Goal: Transaction & Acquisition: Subscribe to service/newsletter

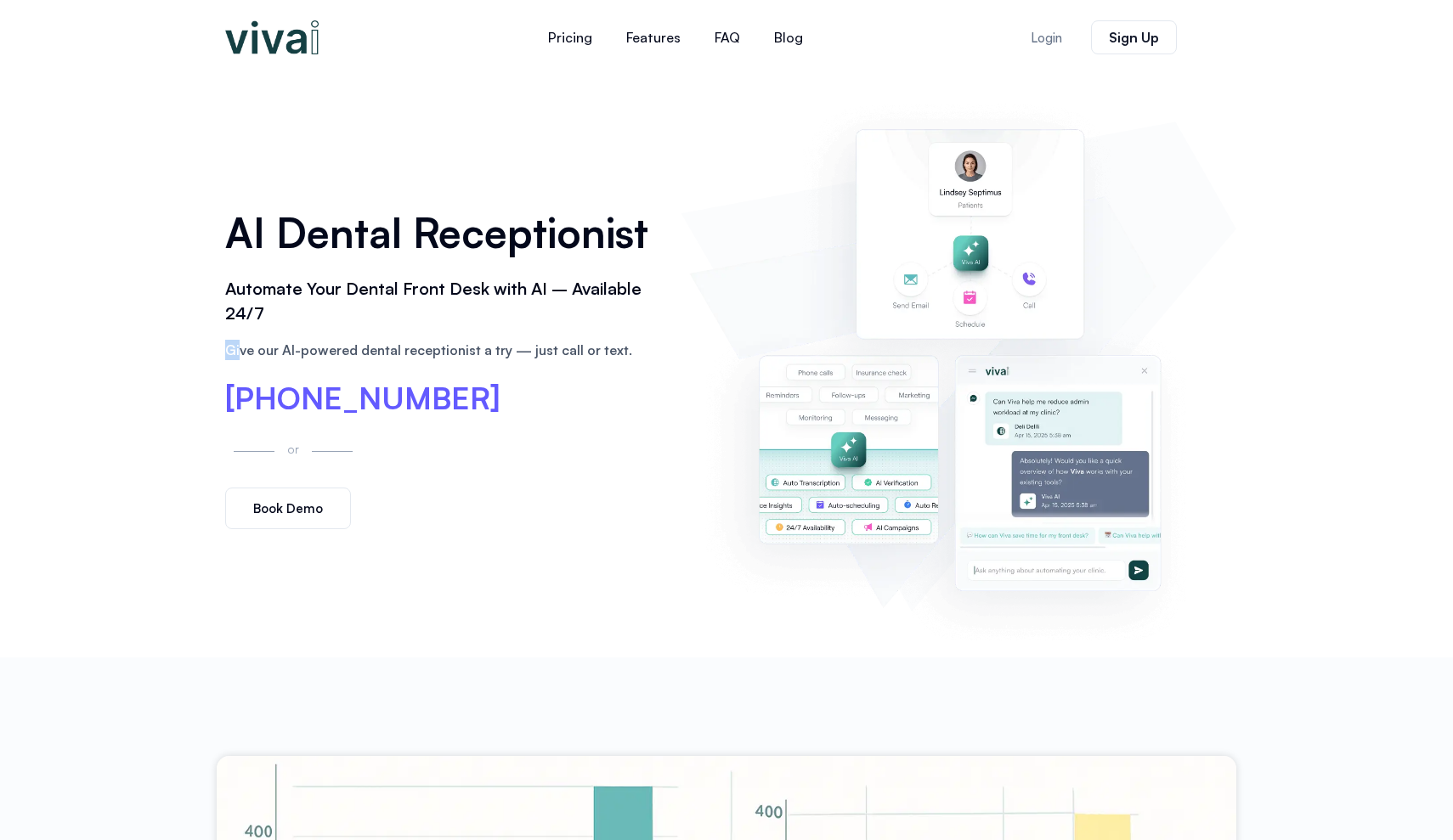
drag, startPoint x: 242, startPoint y: 352, endPoint x: 461, endPoint y: 315, distance: 222.1
click at [461, 315] on div "AI Dental Receptionist Automate Your Dental Front Desk with AI – Available 24/7…" at bounding box center [444, 366] width 456 height 344
click at [535, 385] on div "[PHONE_NUMBER]" at bounding box center [444, 400] width 439 height 32
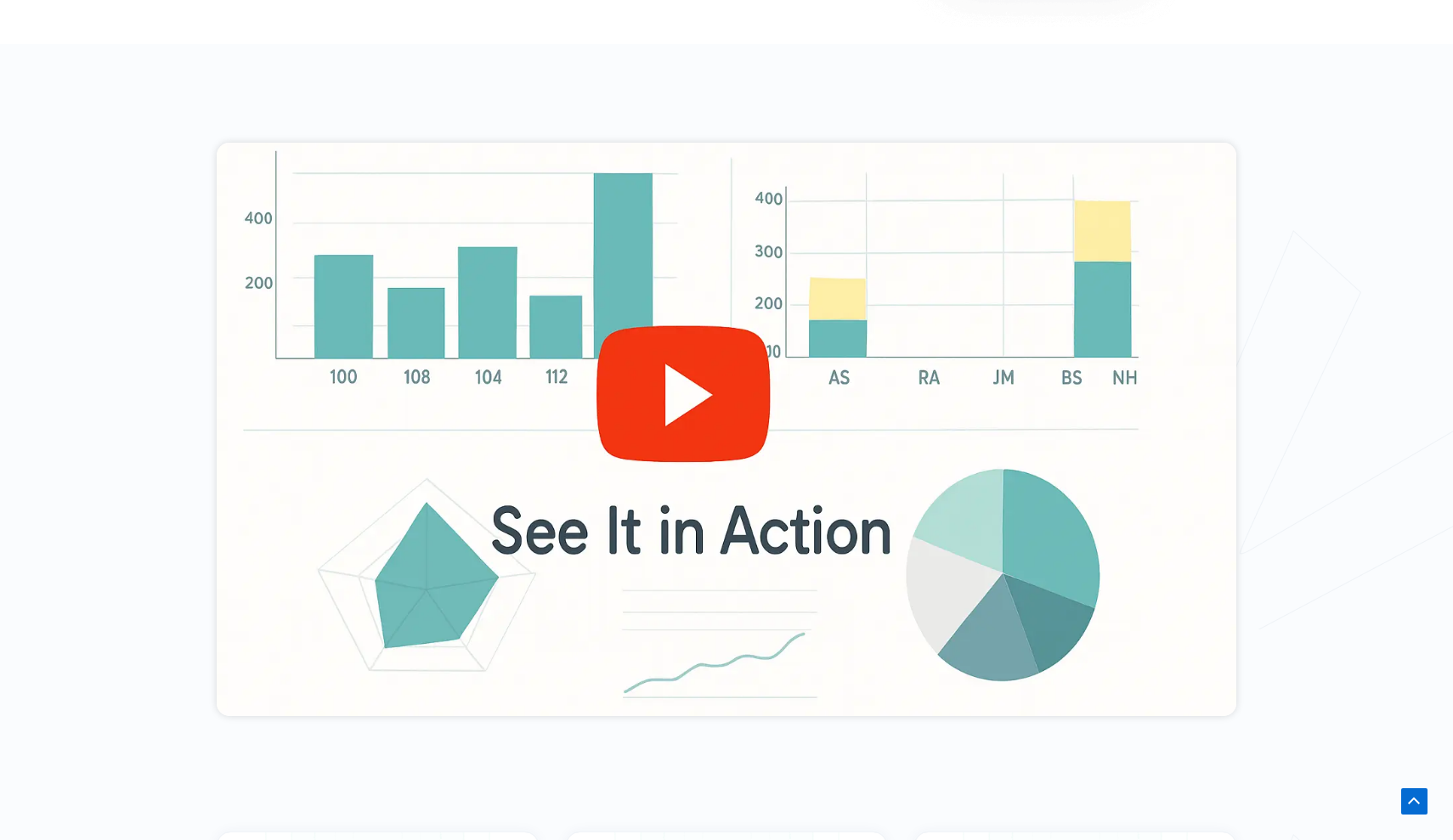
scroll to position [614, 0]
click at [658, 390] on div at bounding box center [727, 429] width 1020 height 574
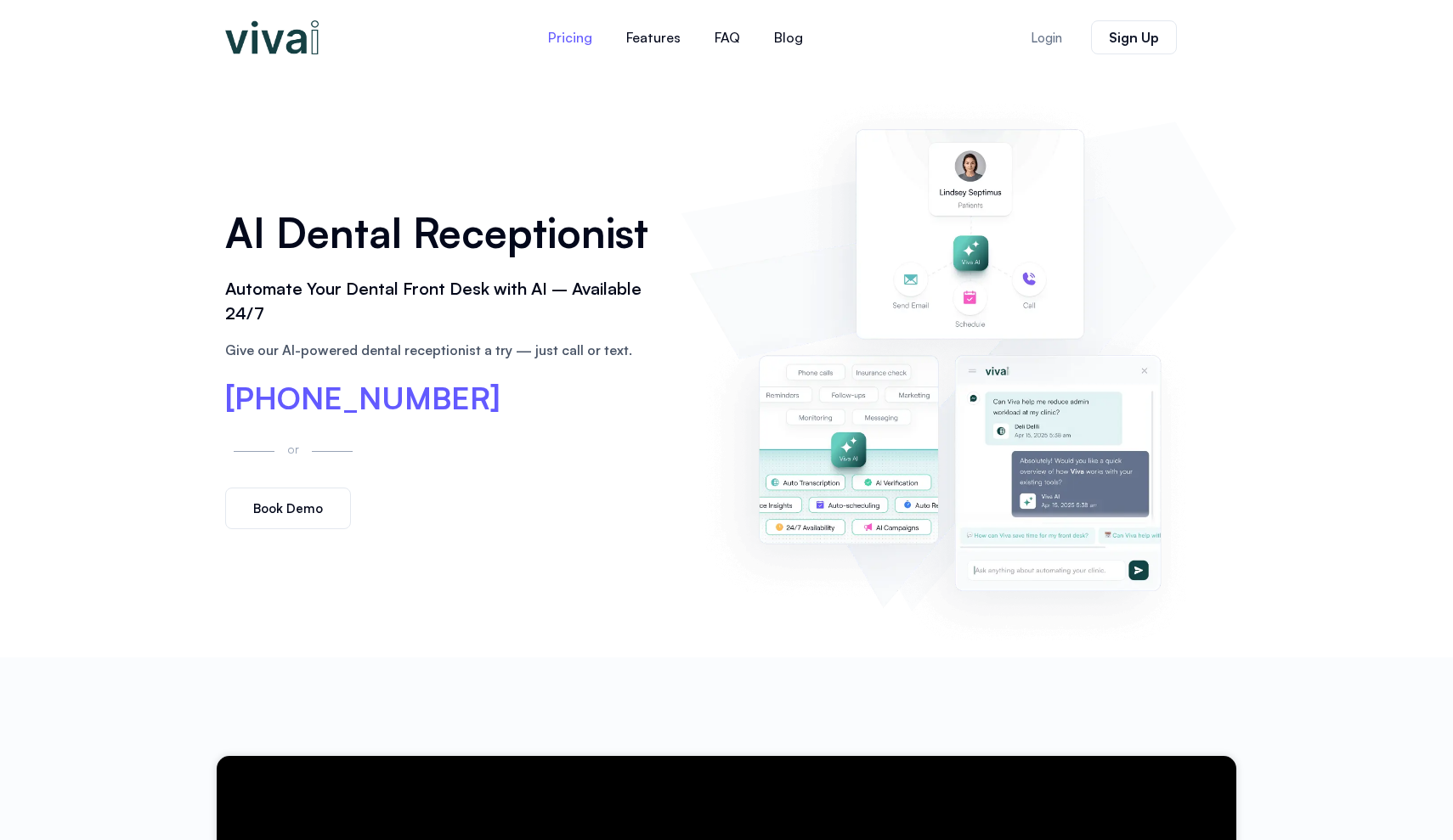
scroll to position [0, 0]
click at [581, 40] on link "Pricing" at bounding box center [570, 37] width 78 height 41
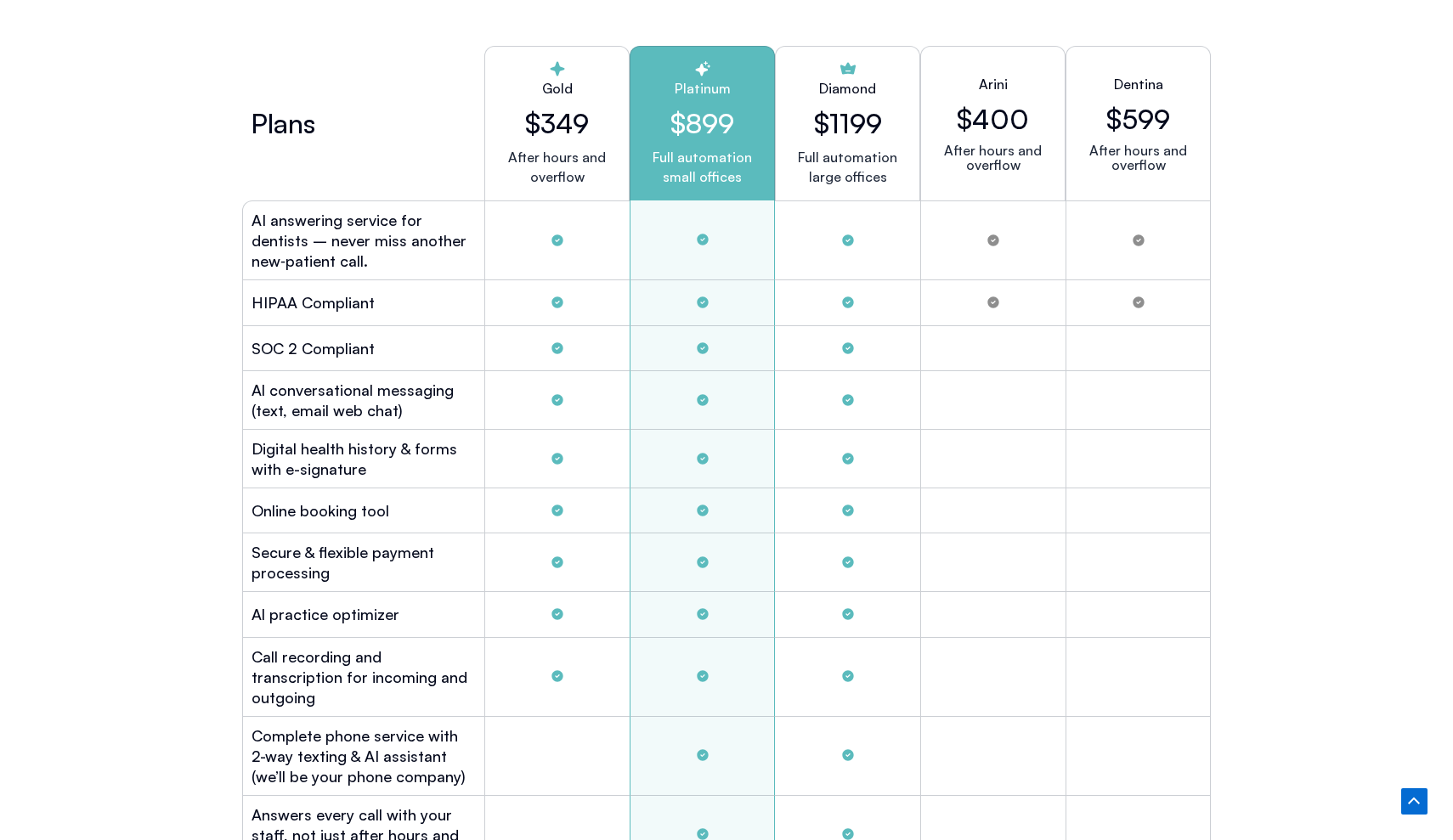
scroll to position [4694, 0]
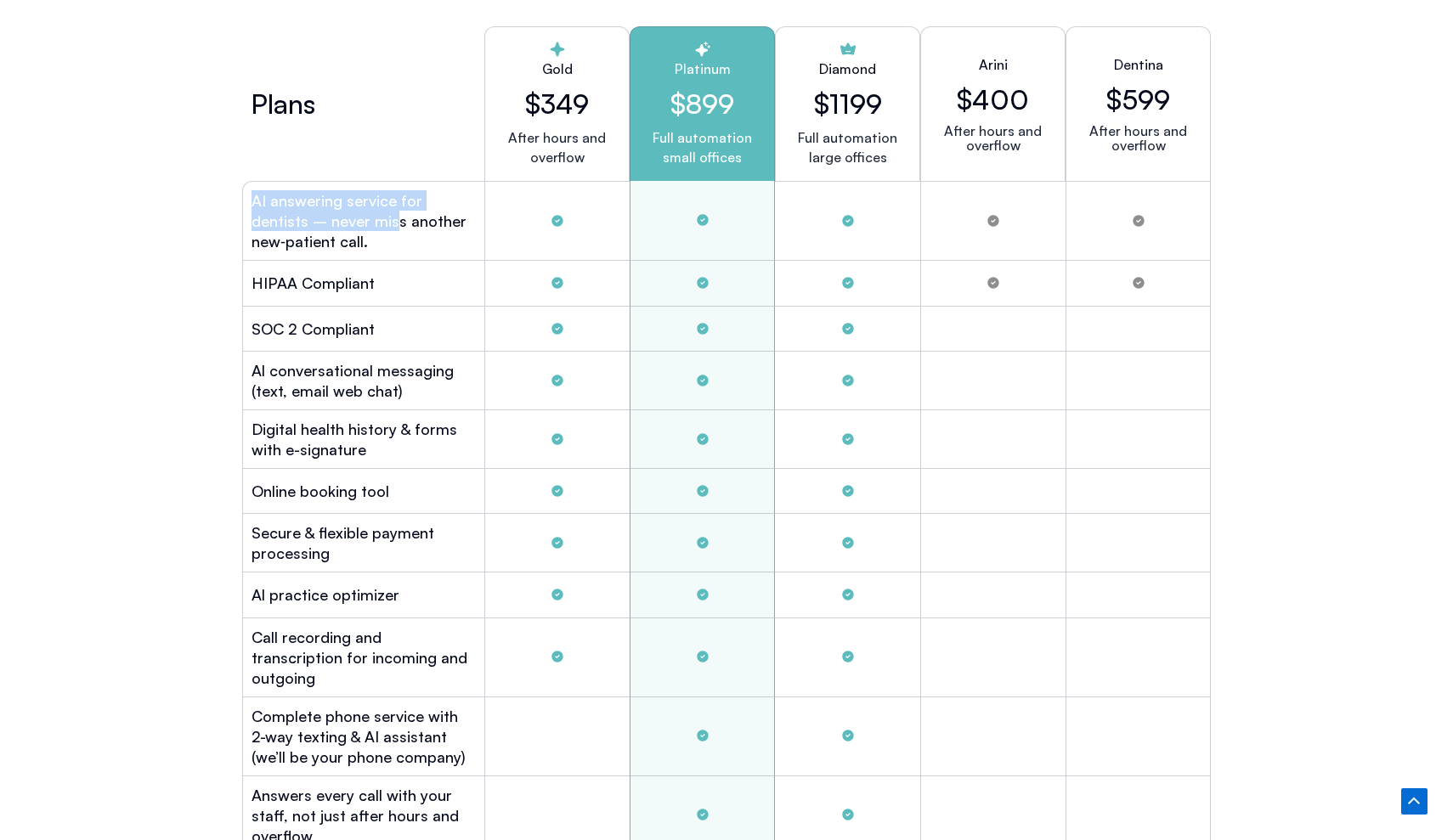
drag, startPoint x: 253, startPoint y: 200, endPoint x: 334, endPoint y: 217, distance: 82.8
click at [334, 217] on h2 "AI answering service for dentists – never miss another new‑patient call." at bounding box center [363, 221] width 225 height 61
click at [298, 238] on h2 "AI answering service for dentists – never miss another new‑patient call." at bounding box center [363, 221] width 225 height 61
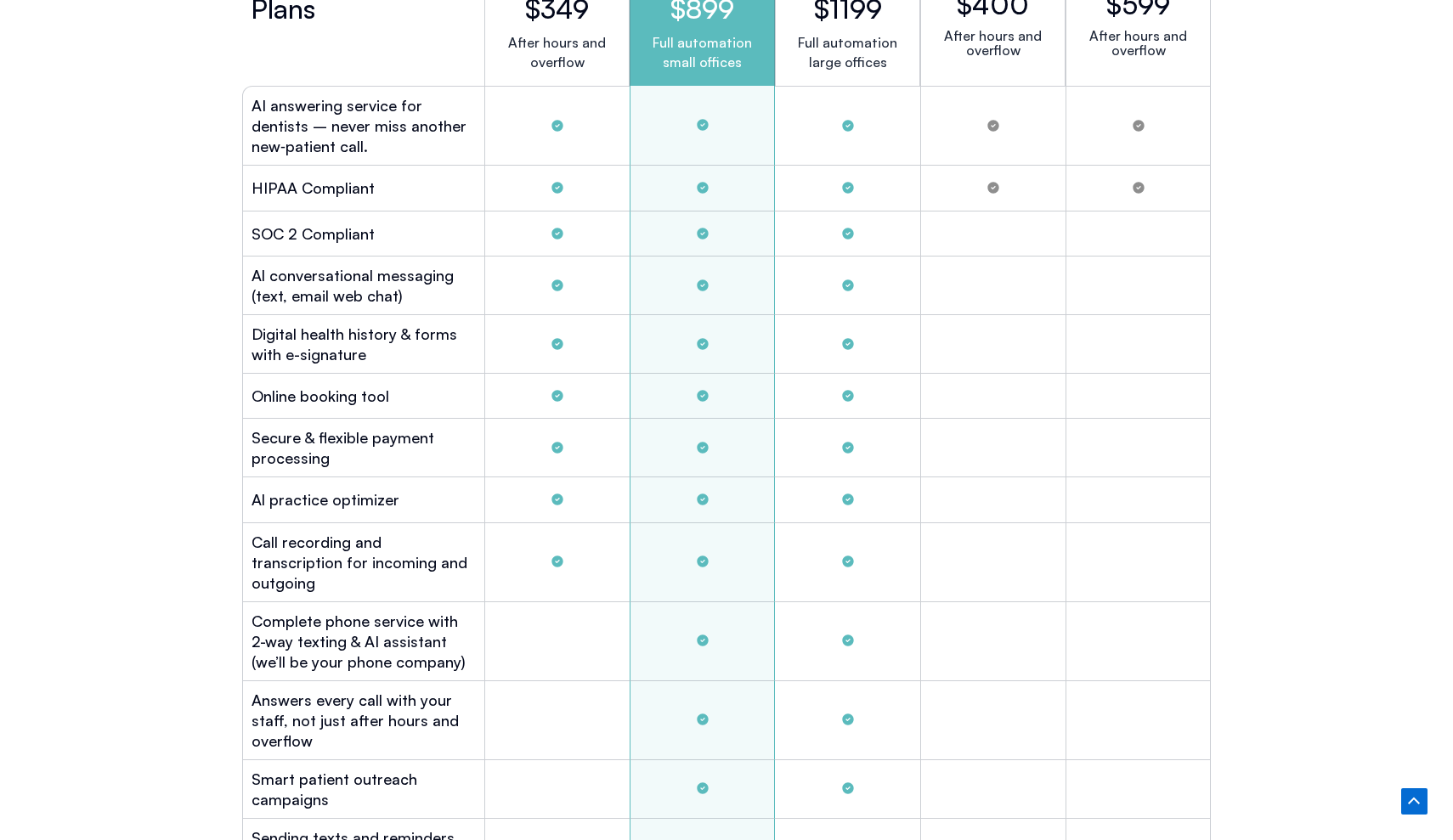
scroll to position [4794, 0]
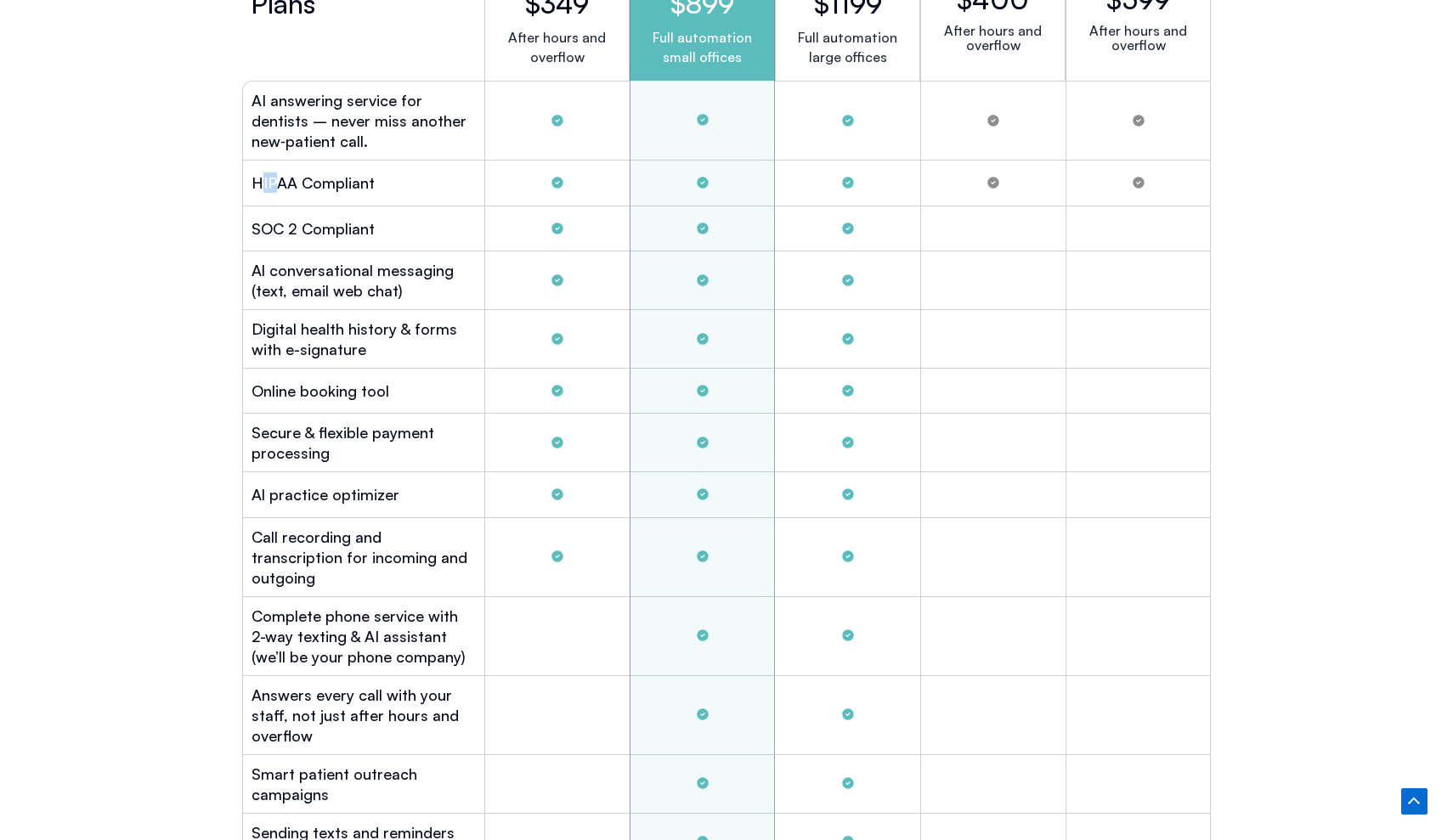
drag, startPoint x: 262, startPoint y: 179, endPoint x: 286, endPoint y: 179, distance: 24.0
click at [284, 179] on h2 "HIPAA Compliant" at bounding box center [312, 182] width 123 height 20
drag, startPoint x: 242, startPoint y: 244, endPoint x: 346, endPoint y: 269, distance: 107.0
click at [347, 269] on div "Al conversational messaging (text, email web chat)" at bounding box center [363, 281] width 242 height 59
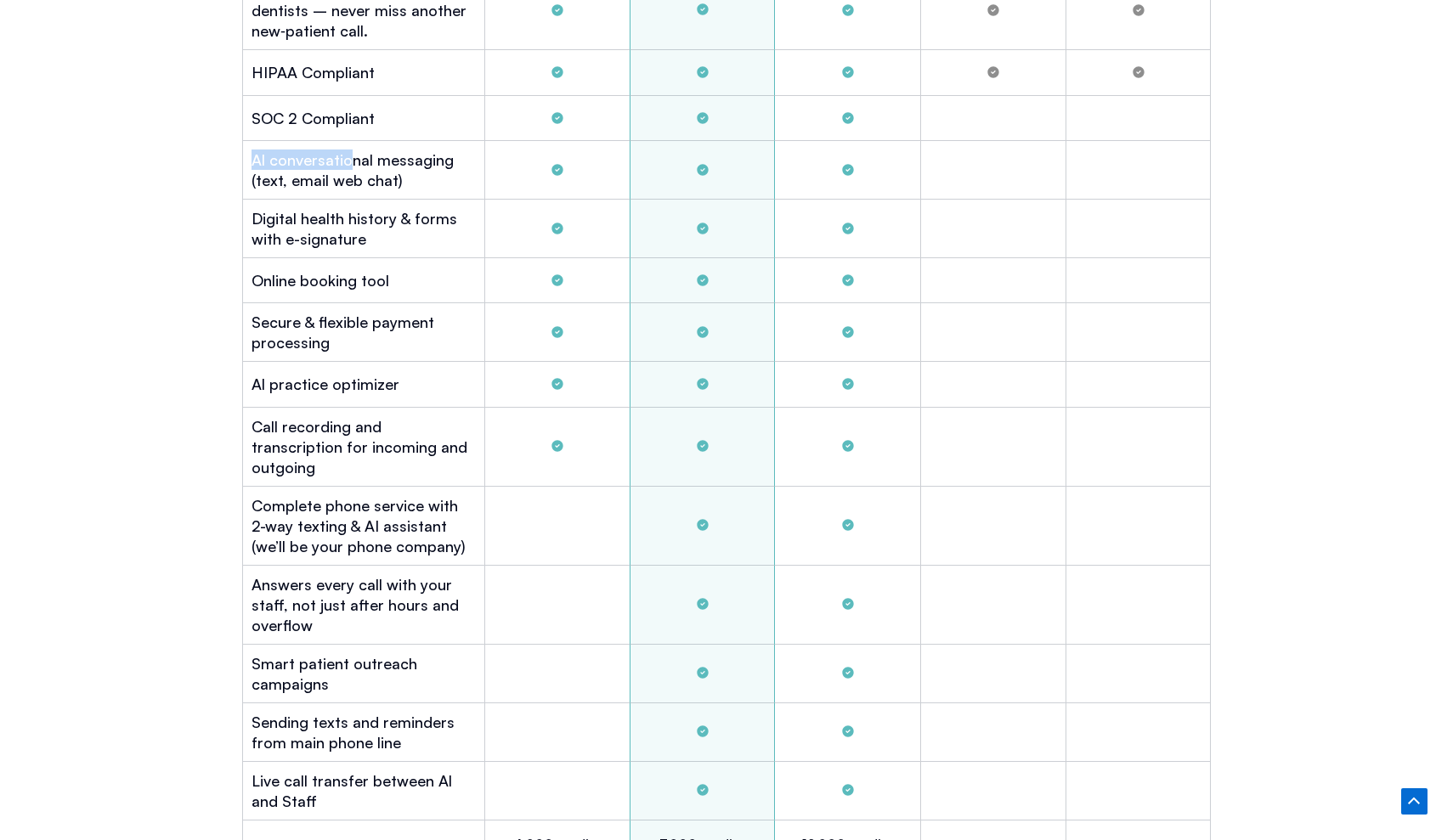
scroll to position [4906, 0]
drag, startPoint x: 344, startPoint y: 237, endPoint x: 354, endPoint y: 241, distance: 10.8
click at [353, 241] on div "Digital health history & forms with e-signature" at bounding box center [363, 227] width 242 height 59
click at [361, 268] on h2 "Online booking tool" at bounding box center [320, 278] width 138 height 20
drag, startPoint x: 304, startPoint y: 417, endPoint x: 329, endPoint y: 421, distance: 25.3
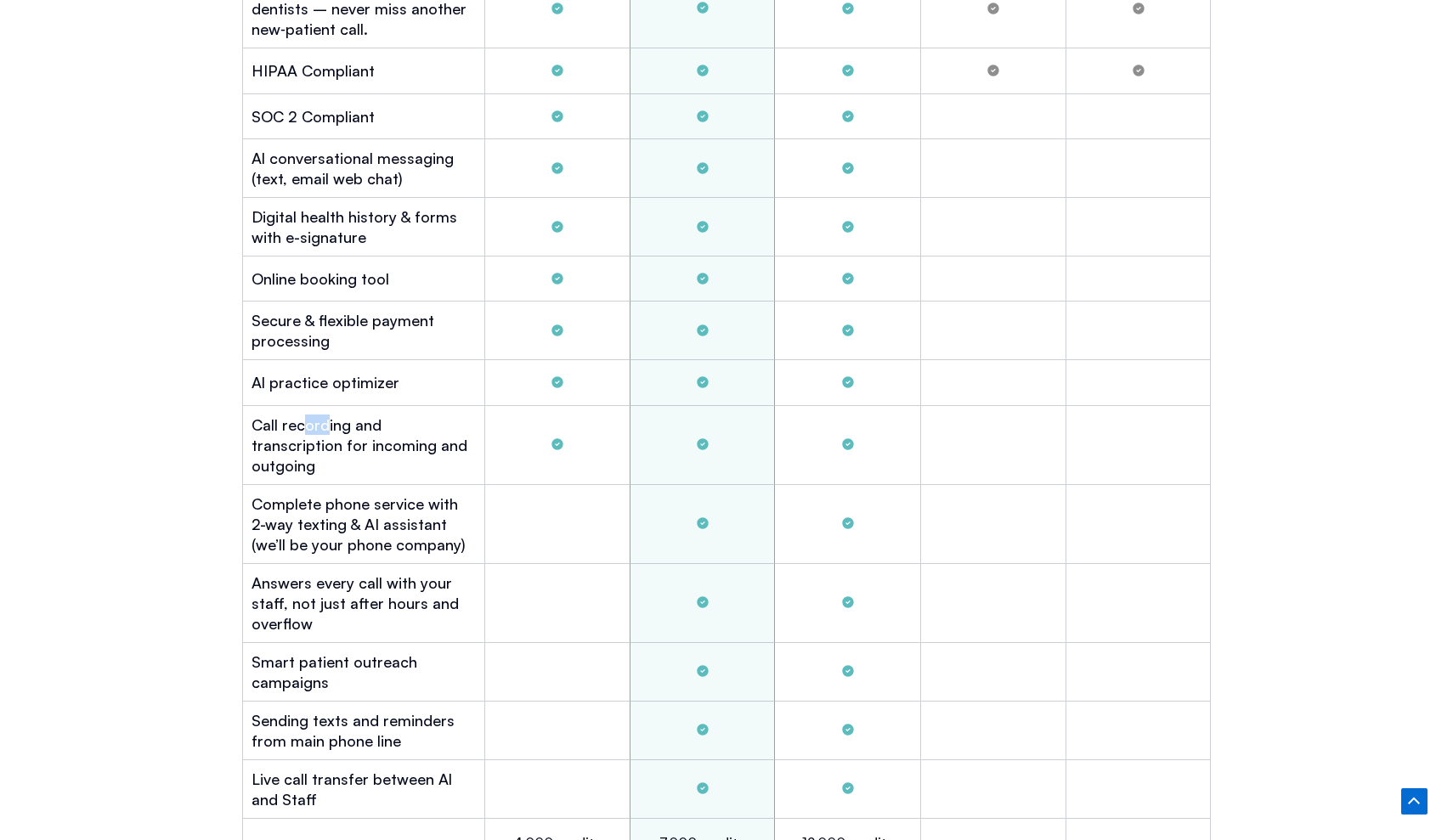
click at [329, 421] on h2 "Call recording and transcription for incoming and outgoing" at bounding box center [363, 445] width 225 height 61
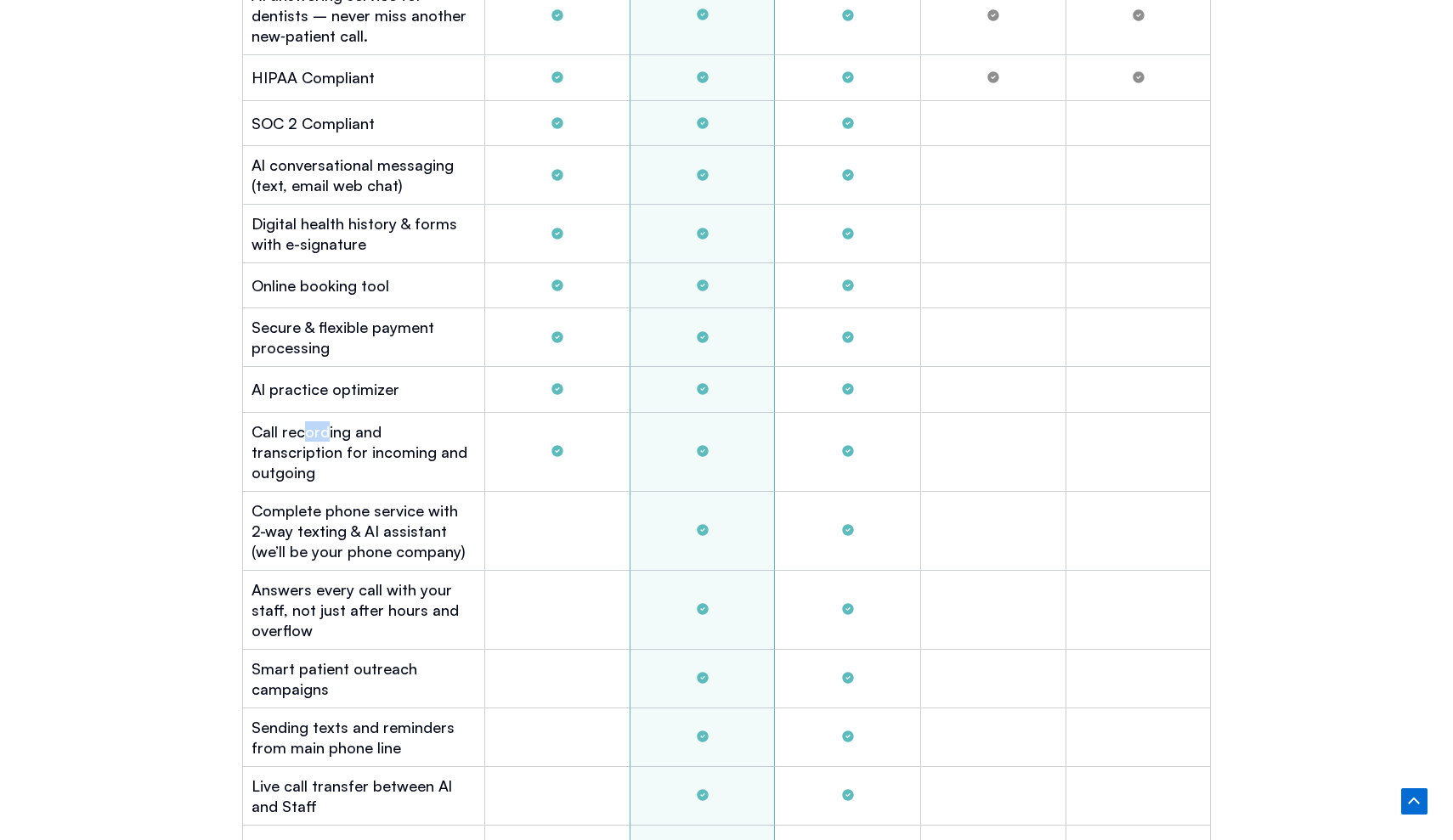
scroll to position [5021, 0]
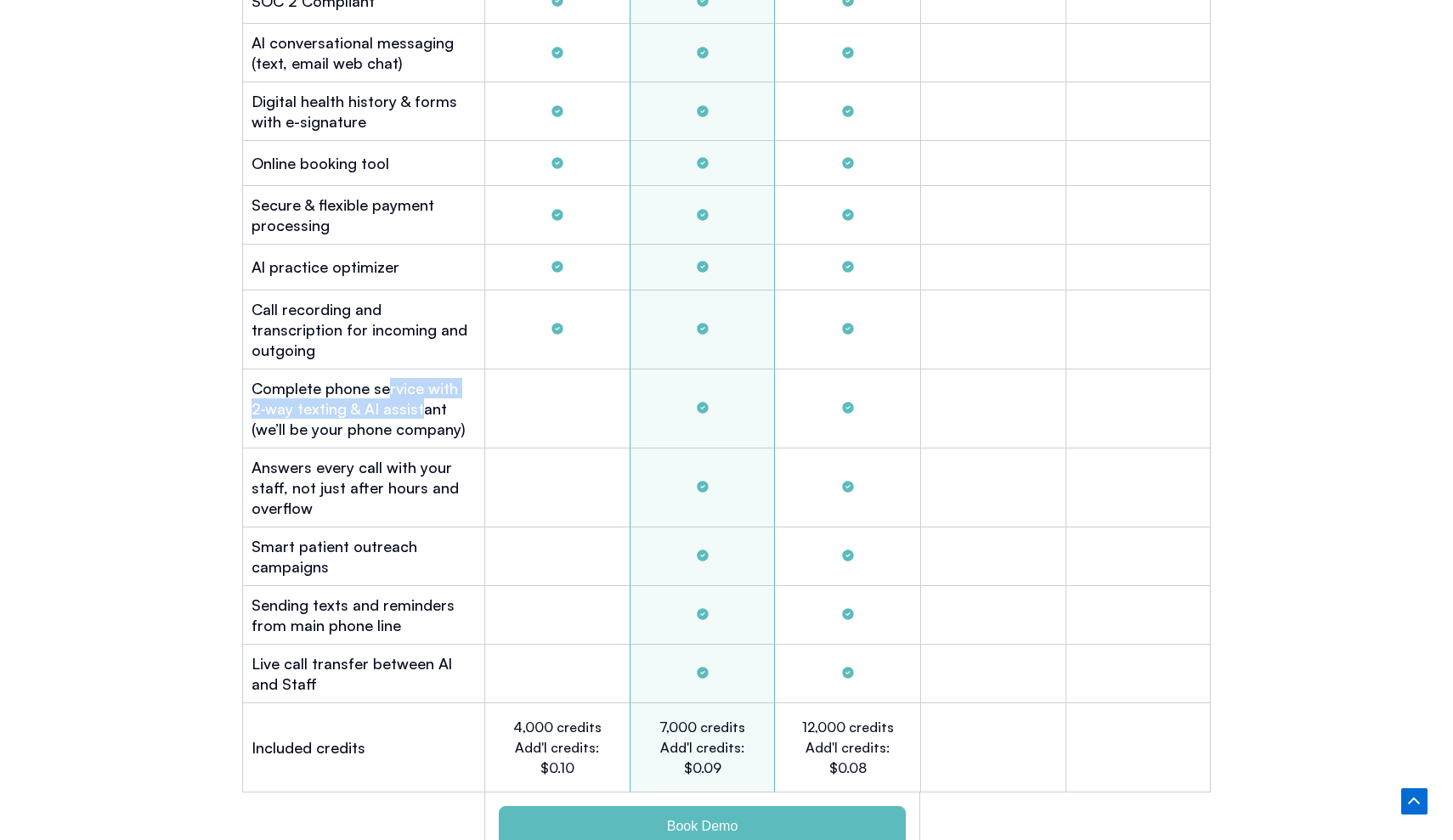
drag, startPoint x: 385, startPoint y: 364, endPoint x: 402, endPoint y: 381, distance: 24.0
click at [402, 381] on h2 "Complete phone service with 2-way texting & AI assistant (we’ll be your phone c…" at bounding box center [363, 408] width 225 height 61
drag, startPoint x: 285, startPoint y: 435, endPoint x: 343, endPoint y: 457, distance: 62.0
click at [343, 457] on h2 "Answers every call with your staff, not just after hours and overflow" at bounding box center [363, 487] width 225 height 61
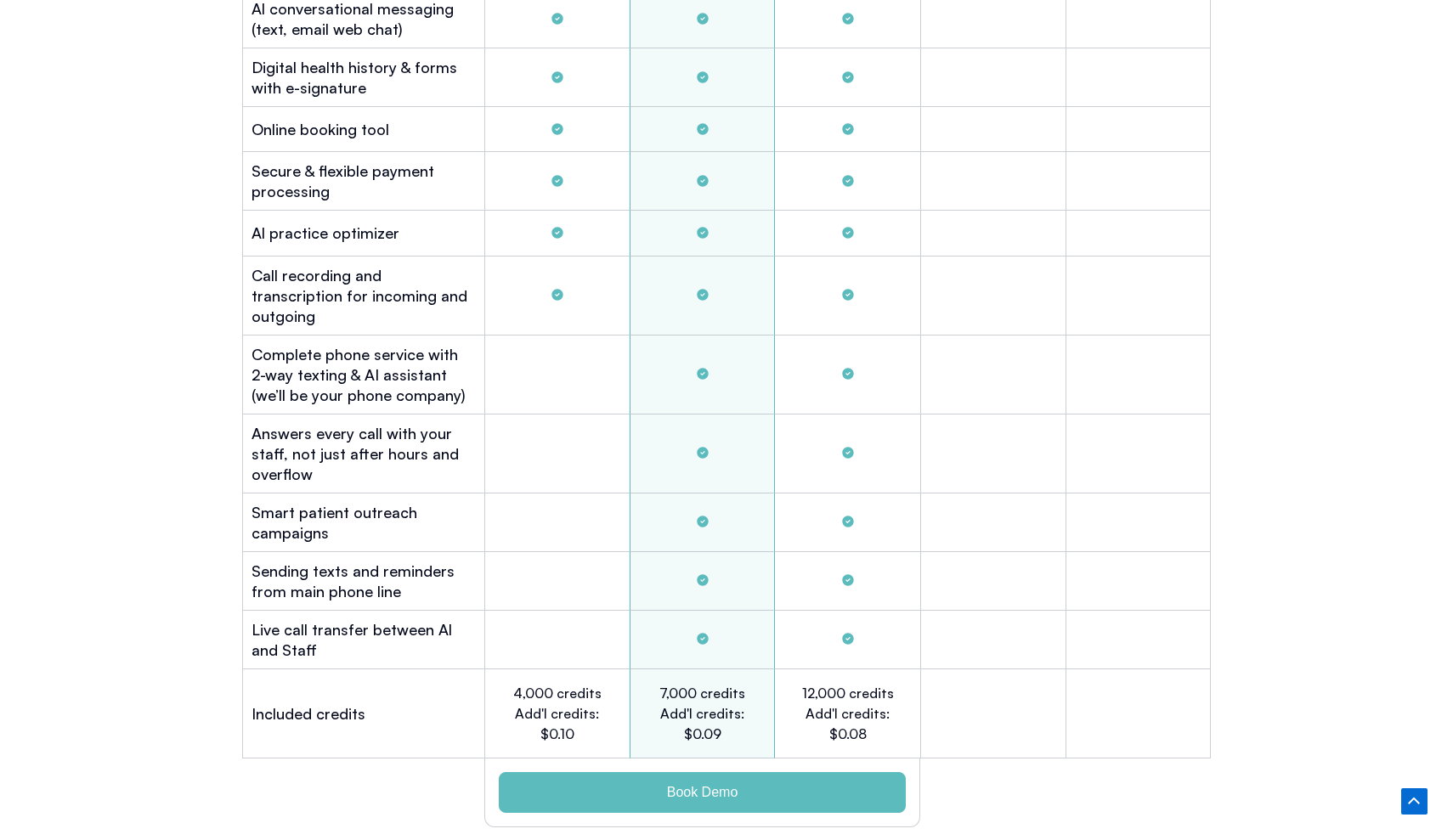
scroll to position [5078, 0]
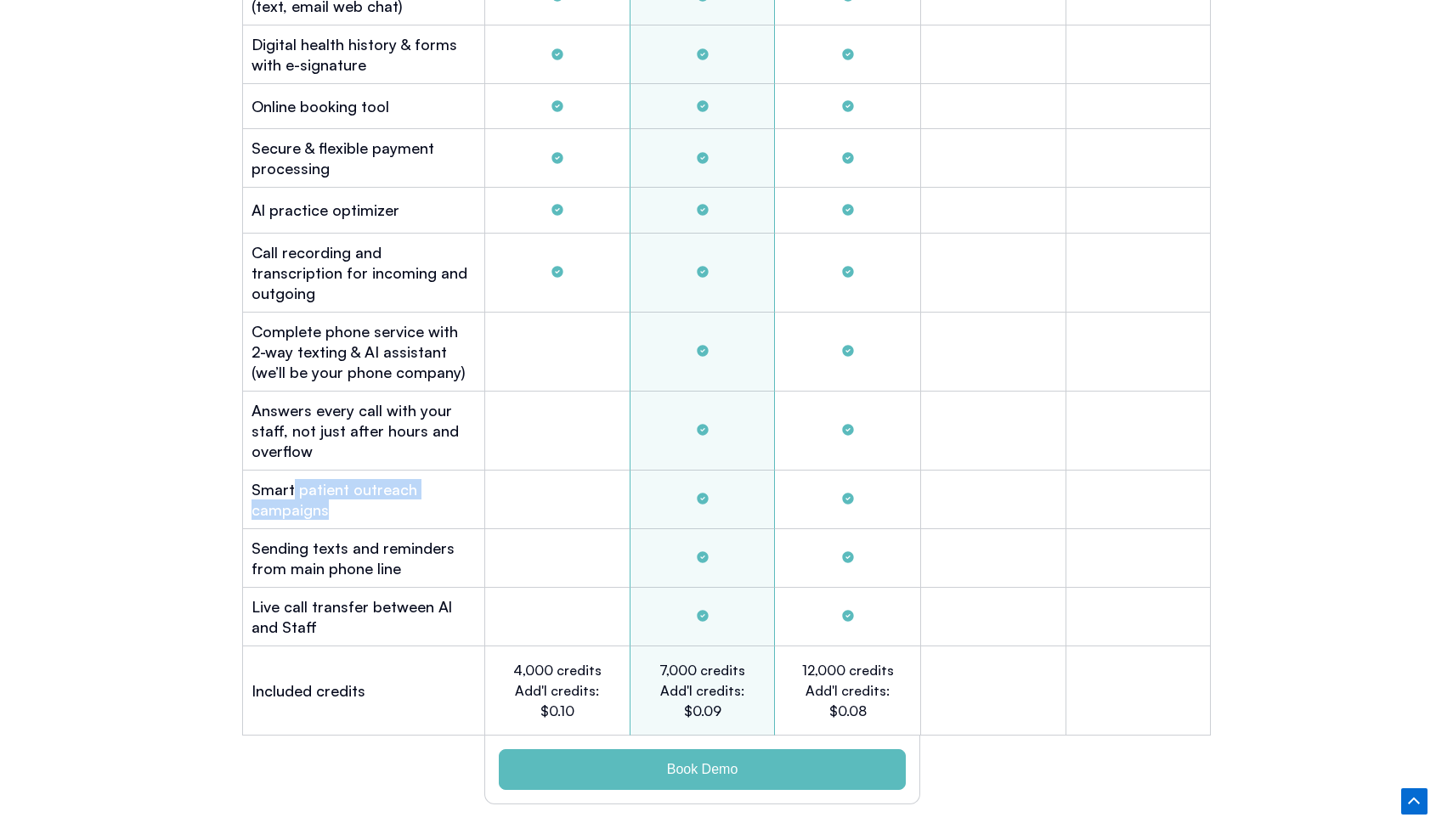
drag, startPoint x: 292, startPoint y: 455, endPoint x: 358, endPoint y: 472, distance: 68.2
click at [358, 479] on h2 "Smart patient outreach campaigns" at bounding box center [363, 499] width 225 height 41
drag, startPoint x: 262, startPoint y: 520, endPoint x: 310, endPoint y: 532, distance: 49.5
click at [310, 537] on h2 "Sending texts and reminders from main phone line" at bounding box center [363, 557] width 225 height 41
drag, startPoint x: 257, startPoint y: 576, endPoint x: 298, endPoint y: 595, distance: 45.2
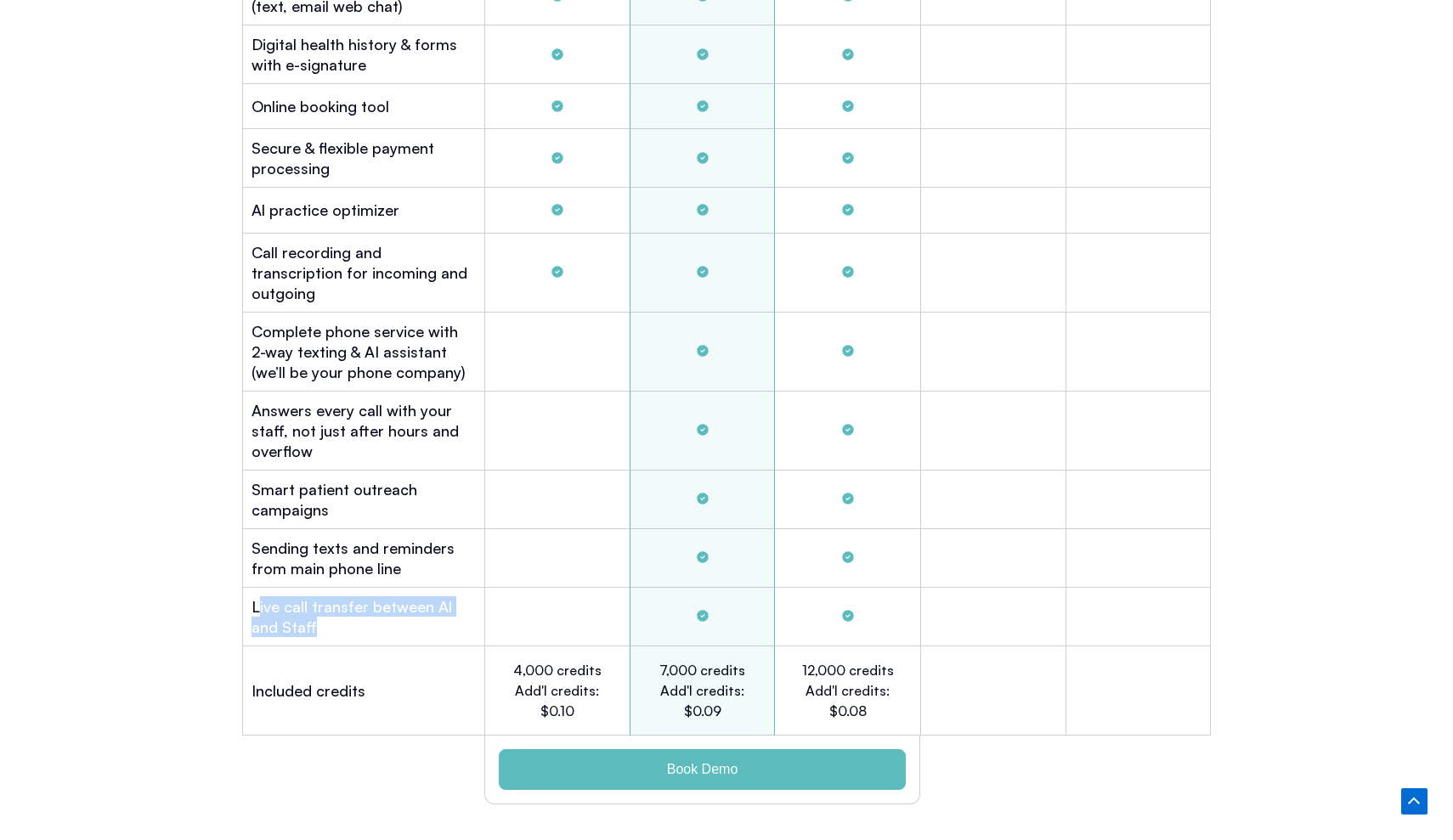
click at [300, 596] on h2 "Live call transfer between Al and Staff" at bounding box center [363, 616] width 225 height 41
drag, startPoint x: 246, startPoint y: 659, endPoint x: 348, endPoint y: 674, distance: 103.1
click at [348, 674] on div "Included credits" at bounding box center [363, 692] width 242 height 89
click at [132, 594] on div "PRICING No Contracts ― Start with Confidence We’re so sure you’ll love Viva Al …" at bounding box center [726, 464] width 1453 height 2539
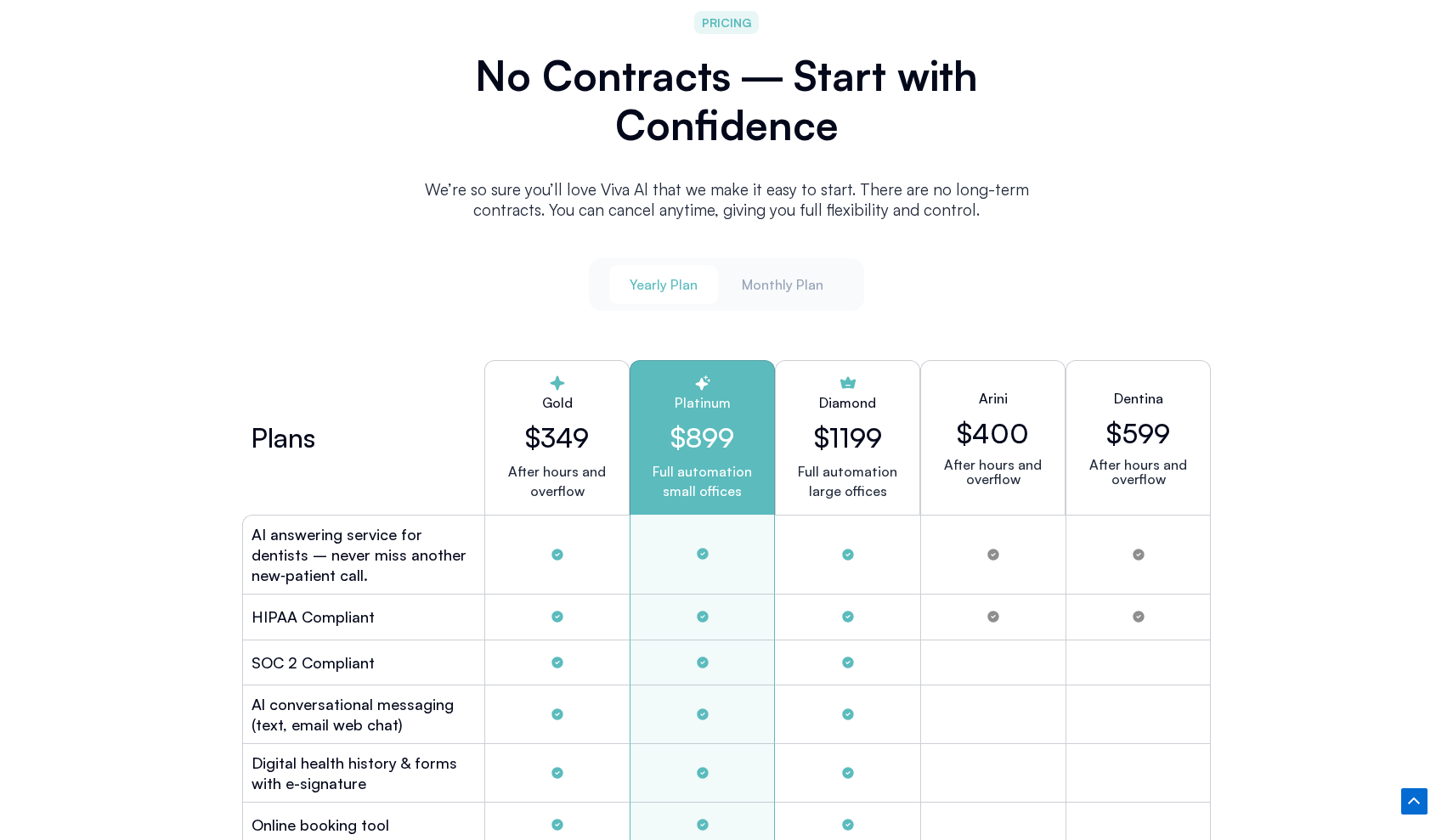
scroll to position [4365, 0]
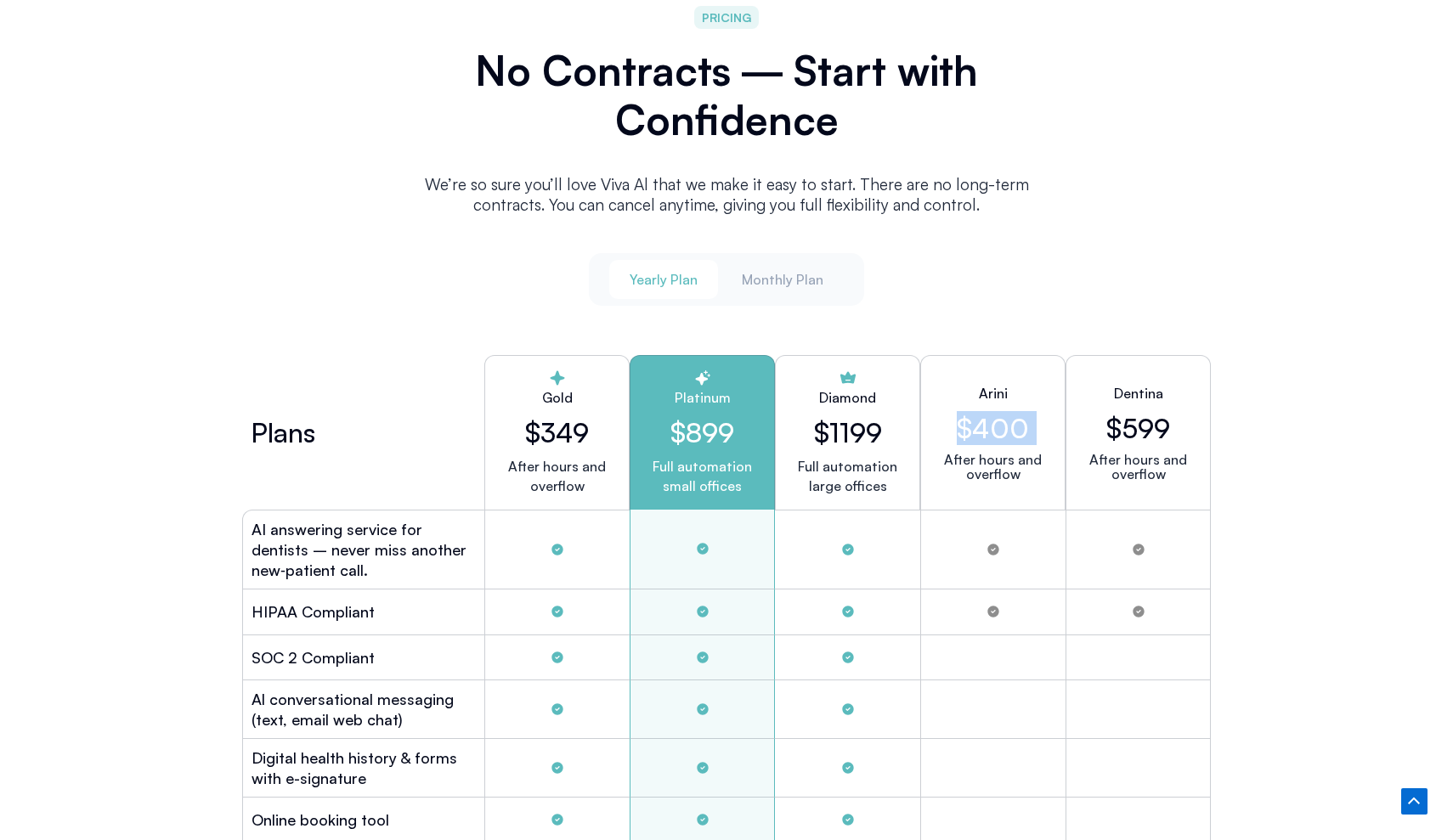
drag, startPoint x: 948, startPoint y: 424, endPoint x: 1049, endPoint y: 432, distance: 101.3
click at [1049, 432] on div "Arini $400 After hours and overflow" at bounding box center [992, 432] width 146 height 155
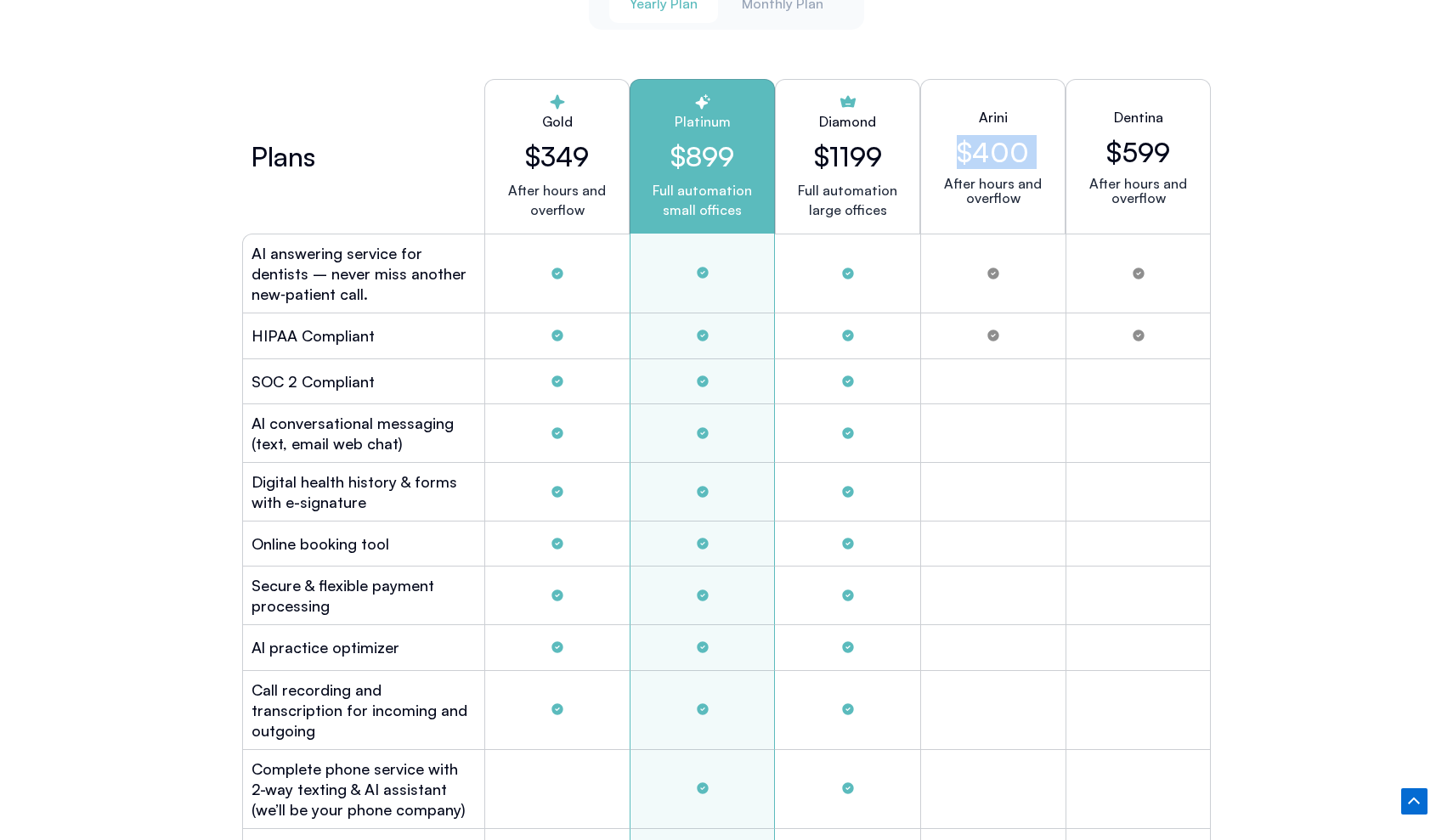
scroll to position [4640, 0]
click at [1140, 115] on h2 "Dentina" at bounding box center [1139, 117] width 49 height 20
copy h2 "Dentina"
drag, startPoint x: 673, startPoint y: 163, endPoint x: 714, endPoint y: 164, distance: 41.0
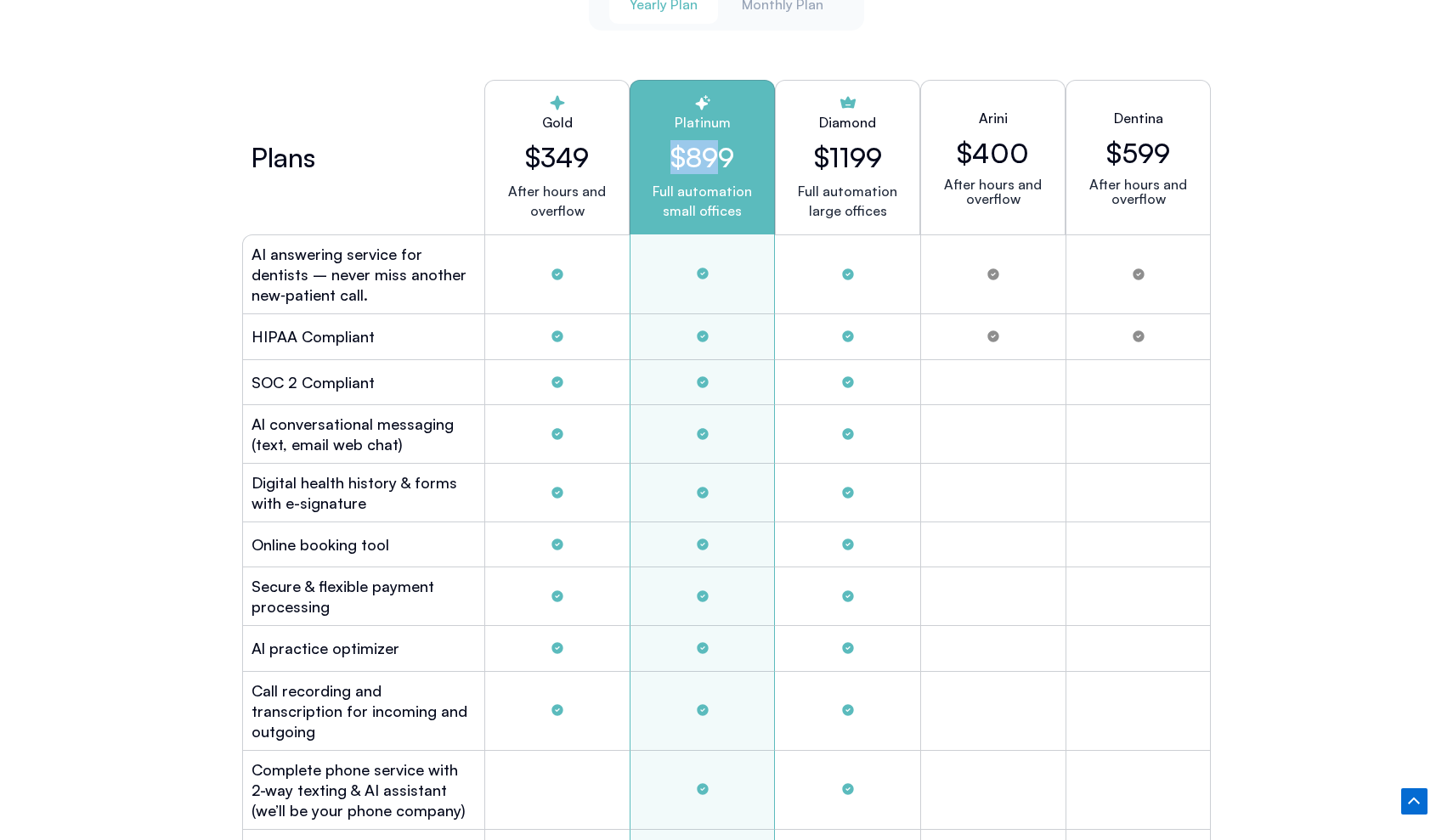
click at [714, 164] on h2 "$899" at bounding box center [702, 157] width 116 height 32
click at [692, 196] on p "Full automation small offices" at bounding box center [702, 201] width 116 height 39
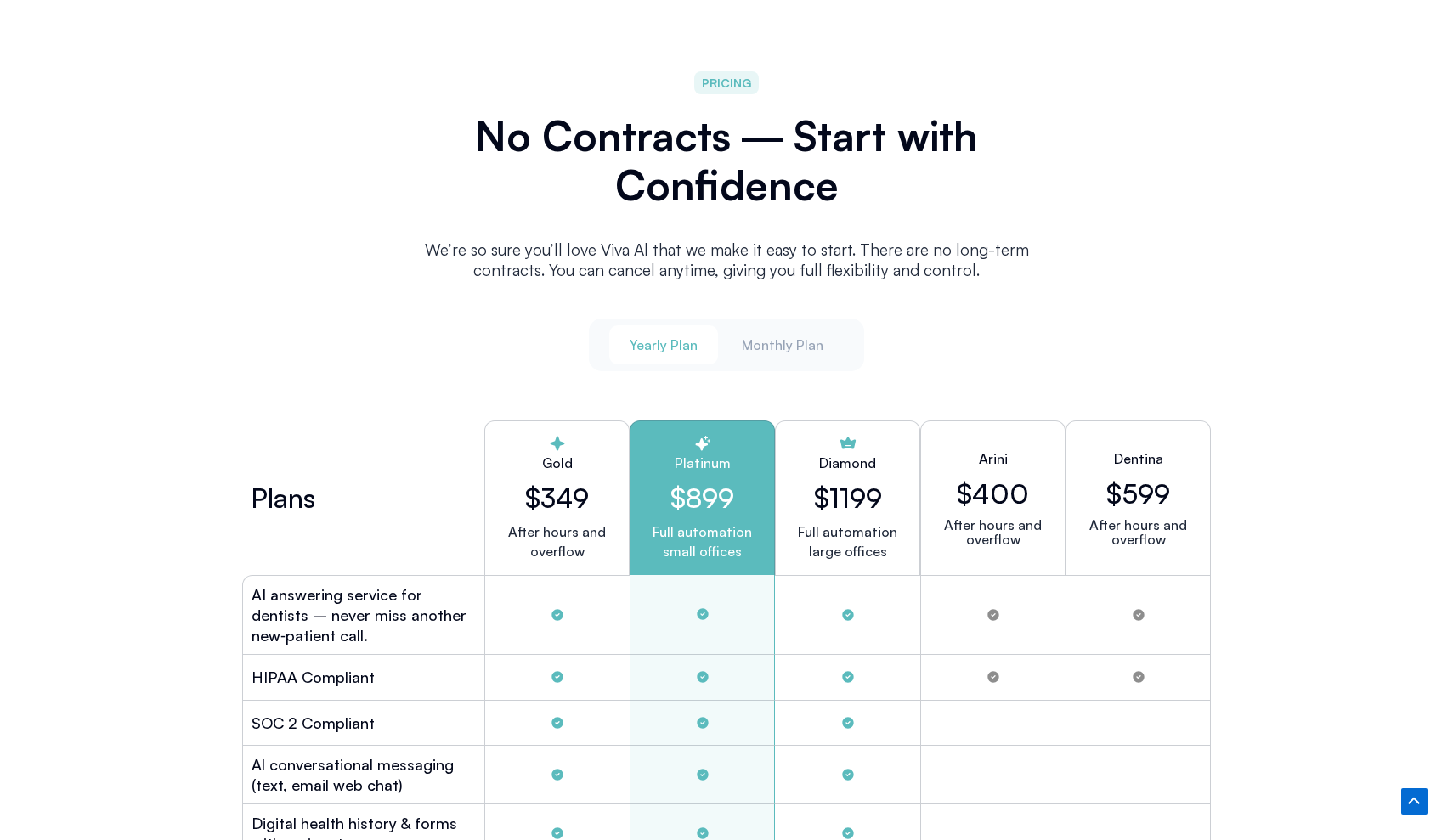
scroll to position [4302, 0]
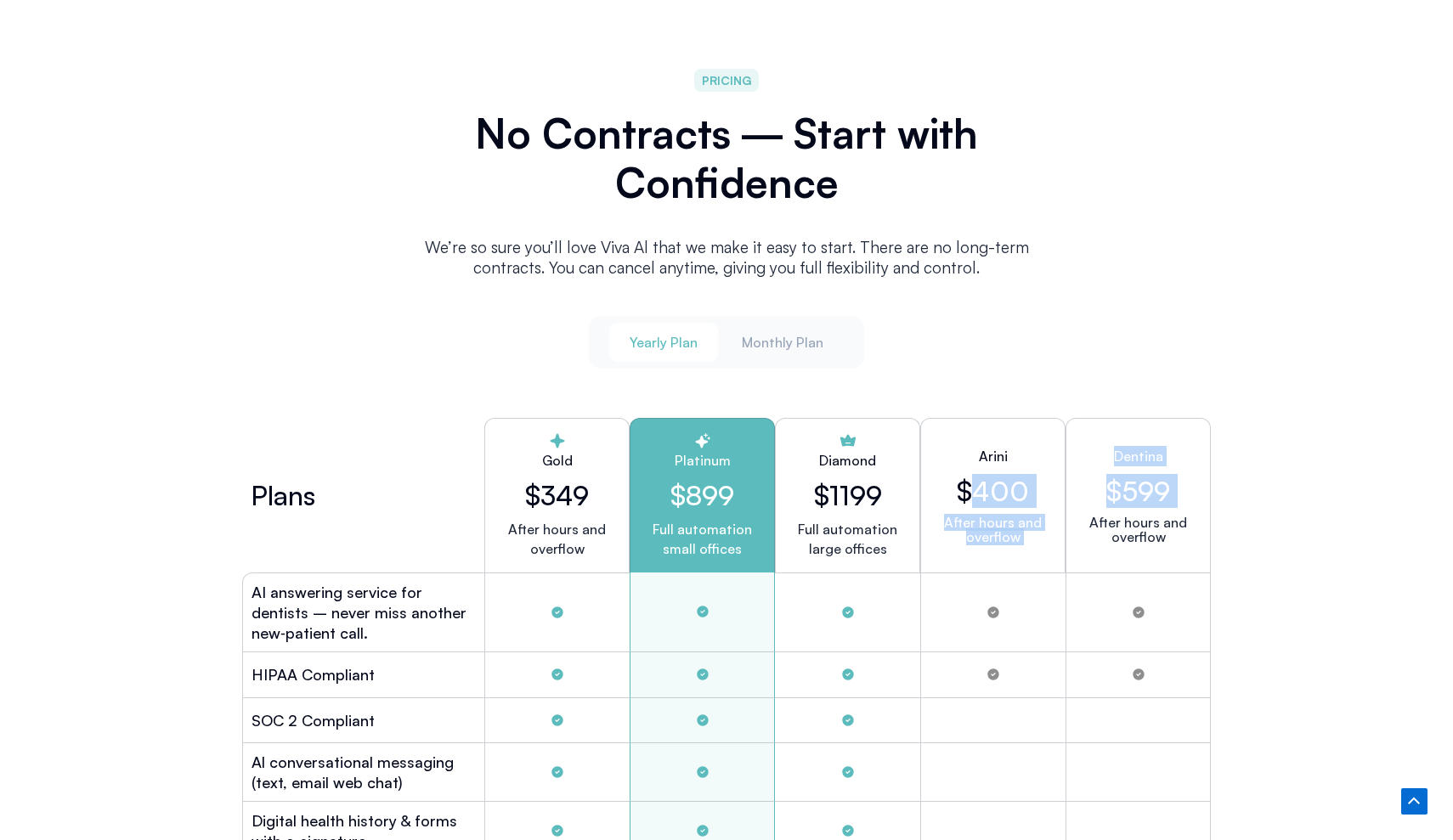
drag, startPoint x: 969, startPoint y: 475, endPoint x: 1068, endPoint y: 489, distance: 100.0
click at [1068, 489] on div "Plans Gold $349 After hours and overflow Platinum $899 Full automation small of…" at bounding box center [726, 495] width 969 height 155
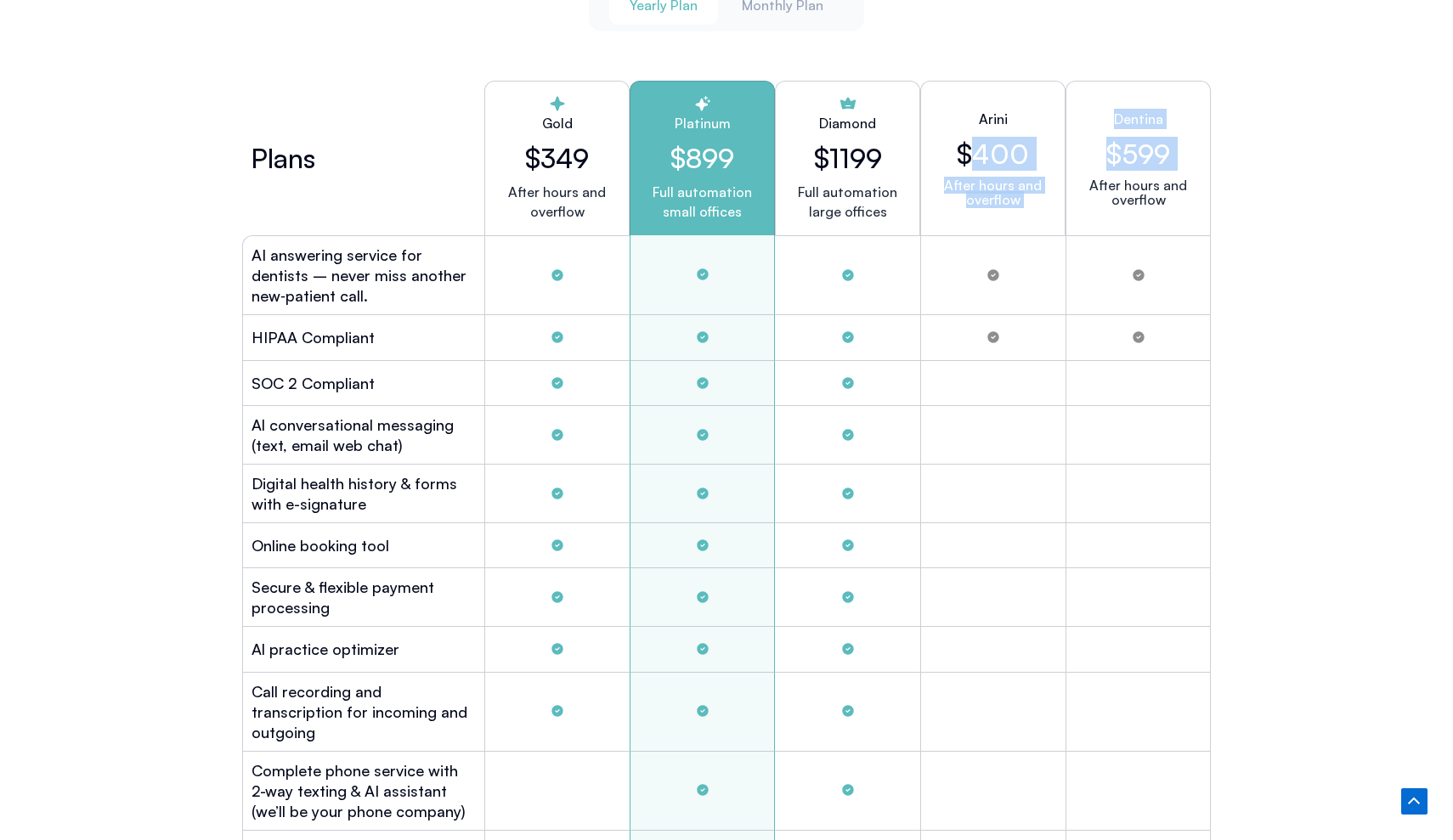
scroll to position [4671, 0]
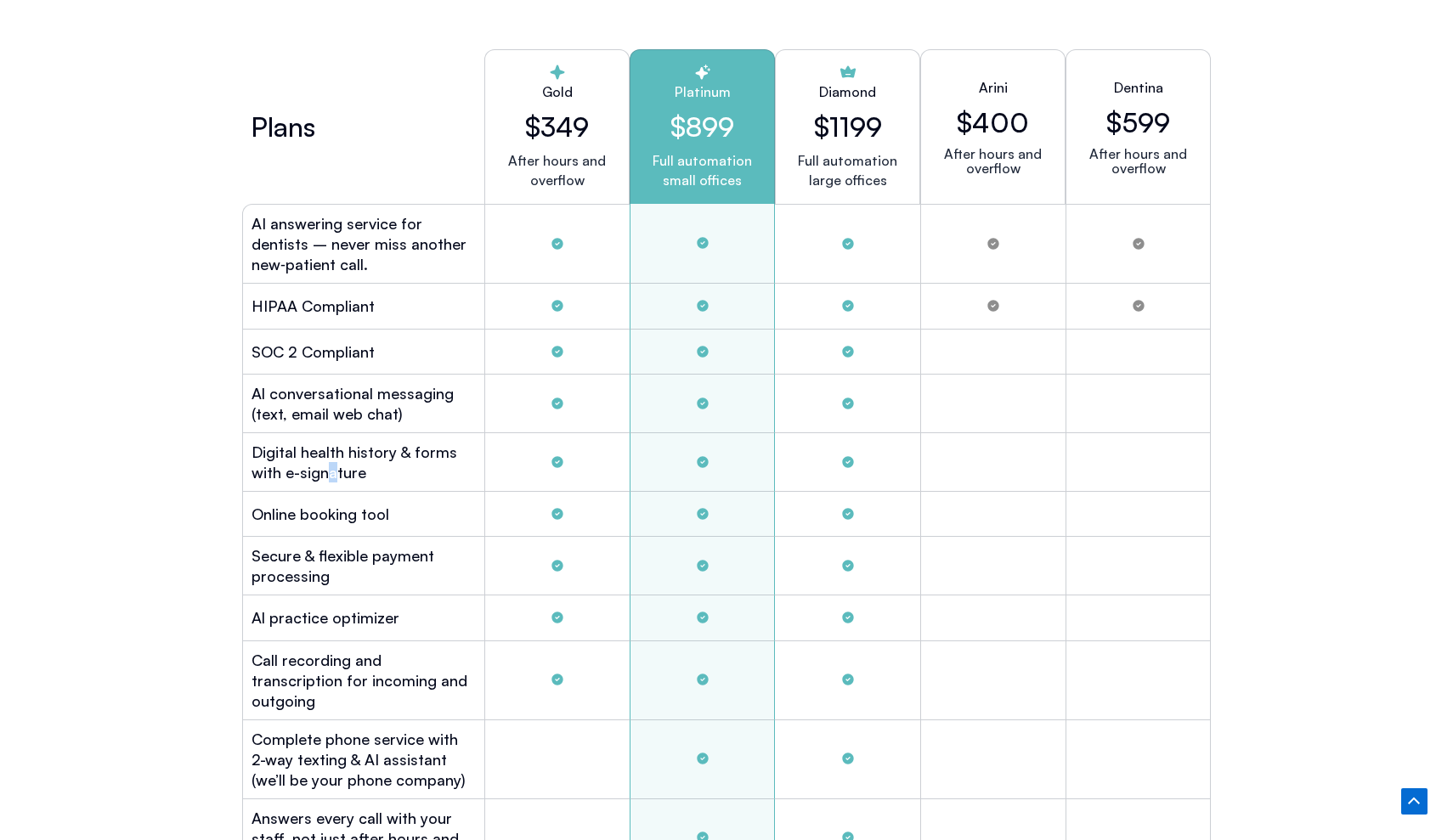
click at [337, 456] on h2 "Digital health history & forms with e-signature" at bounding box center [363, 461] width 225 height 41
click at [295, 473] on h2 "Digital health history & forms with e-signature" at bounding box center [363, 461] width 225 height 41
drag, startPoint x: 270, startPoint y: 492, endPoint x: 284, endPoint y: 492, distance: 14.0
click at [280, 492] on div "Online booking tool" at bounding box center [363, 514] width 242 height 45
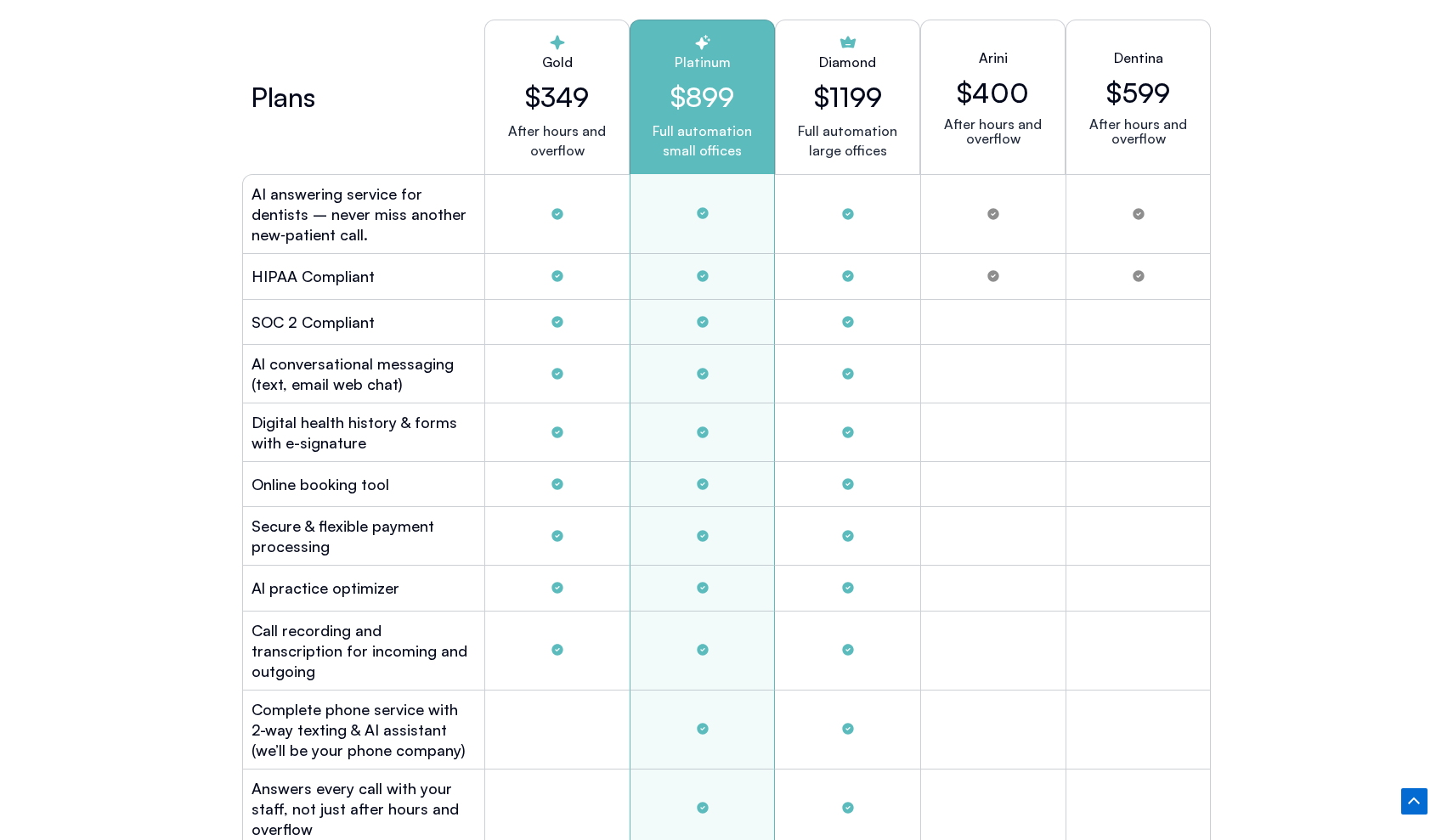
scroll to position [4705, 0]
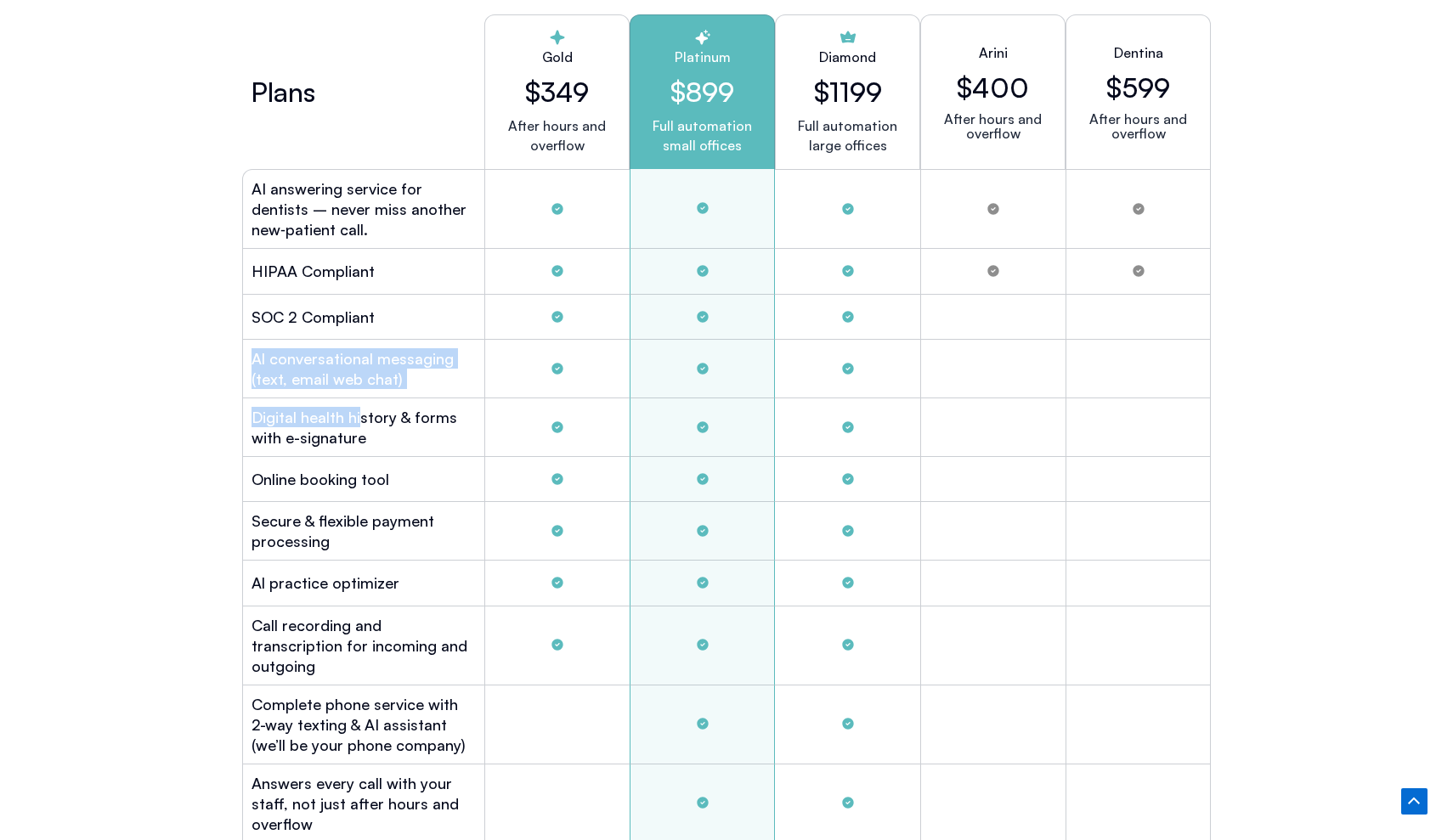
drag, startPoint x: 363, startPoint y: 321, endPoint x: 362, endPoint y: 402, distance: 81.0
click at [362, 402] on div "Plans Gold $349 After hours and overflow Platinum $899 Full automation small of…" at bounding box center [726, 596] width 969 height 1180
click at [362, 407] on h2 "Digital health history & forms with e-signature" at bounding box center [363, 427] width 225 height 41
drag, startPoint x: 276, startPoint y: 413, endPoint x: 440, endPoint y: 424, distance: 164.4
click at [440, 424] on h2 "Digital health history & forms with e-signature" at bounding box center [363, 427] width 225 height 41
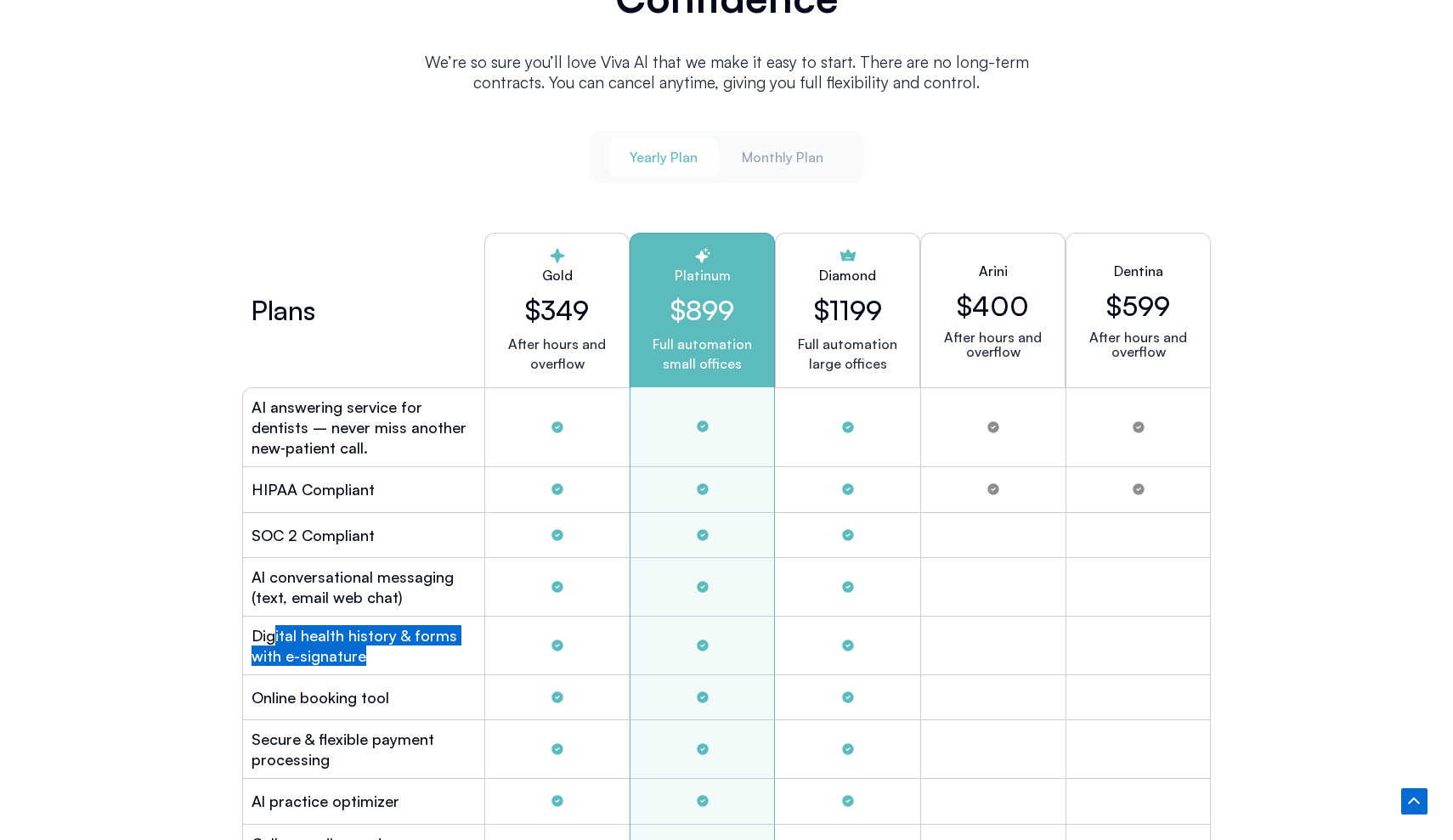
scroll to position [4739, 0]
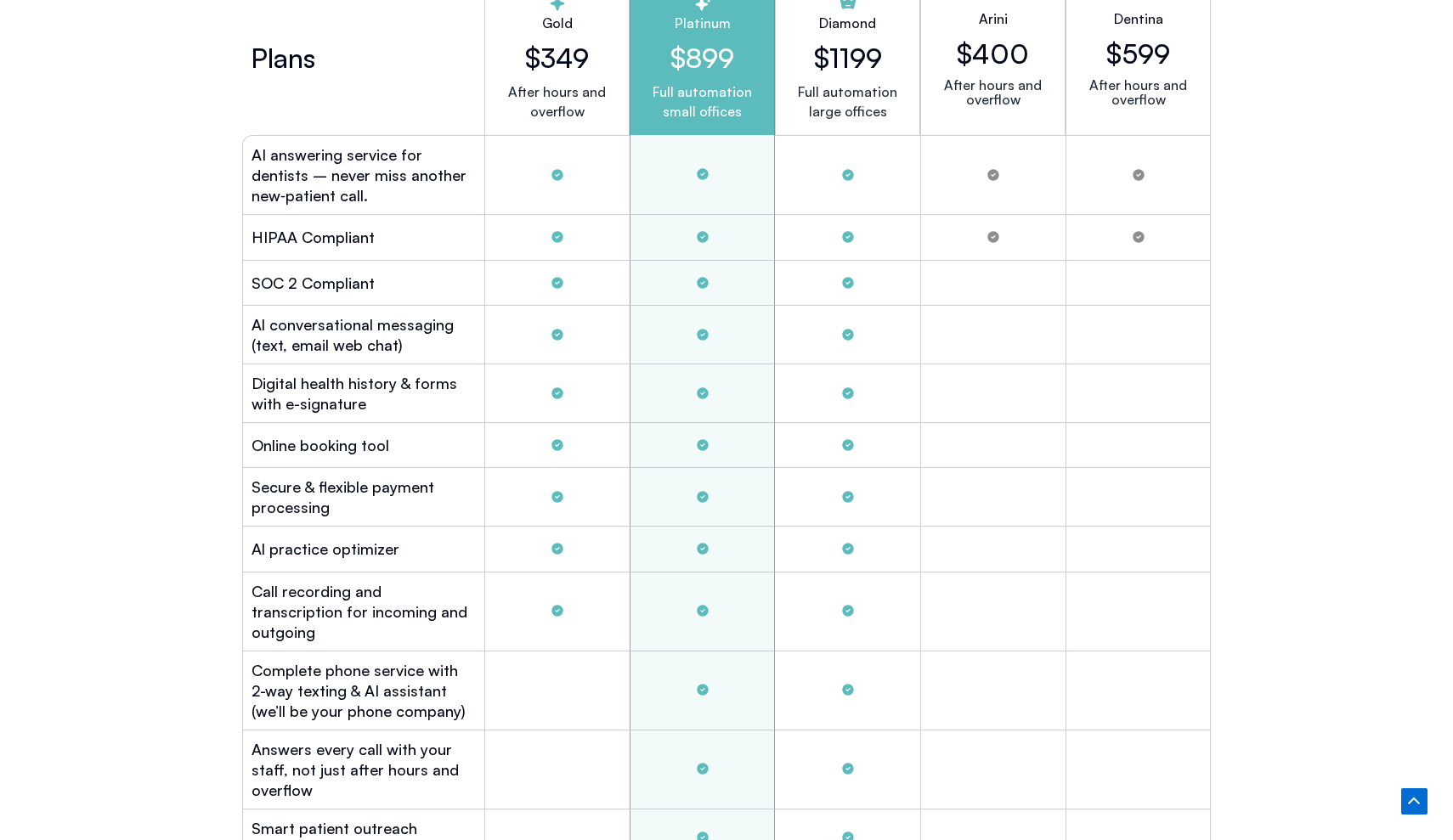
click at [385, 423] on div "Online booking tool" at bounding box center [363, 445] width 242 height 45
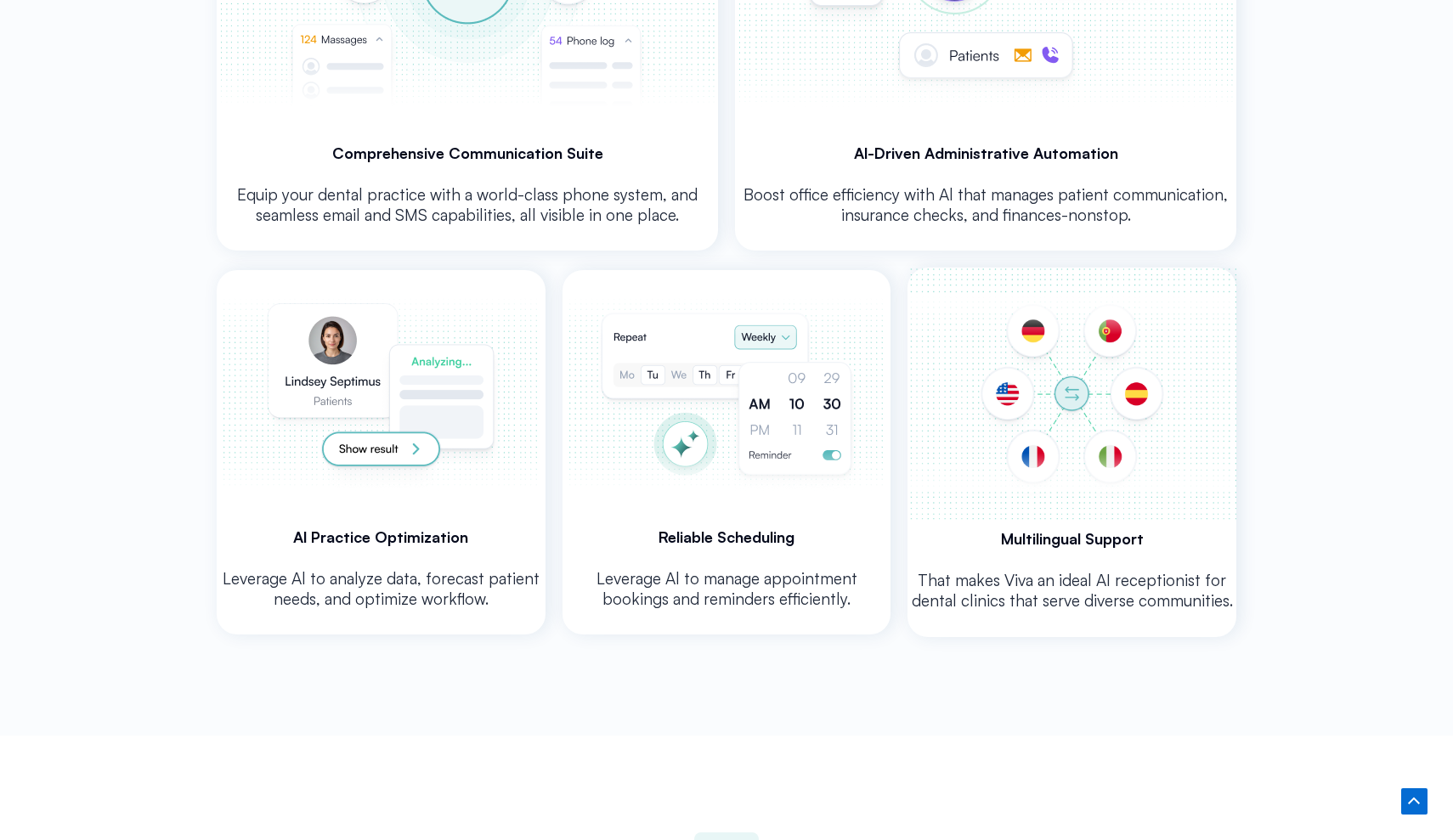
scroll to position [3538, 0]
